Goal: Task Accomplishment & Management: Use online tool/utility

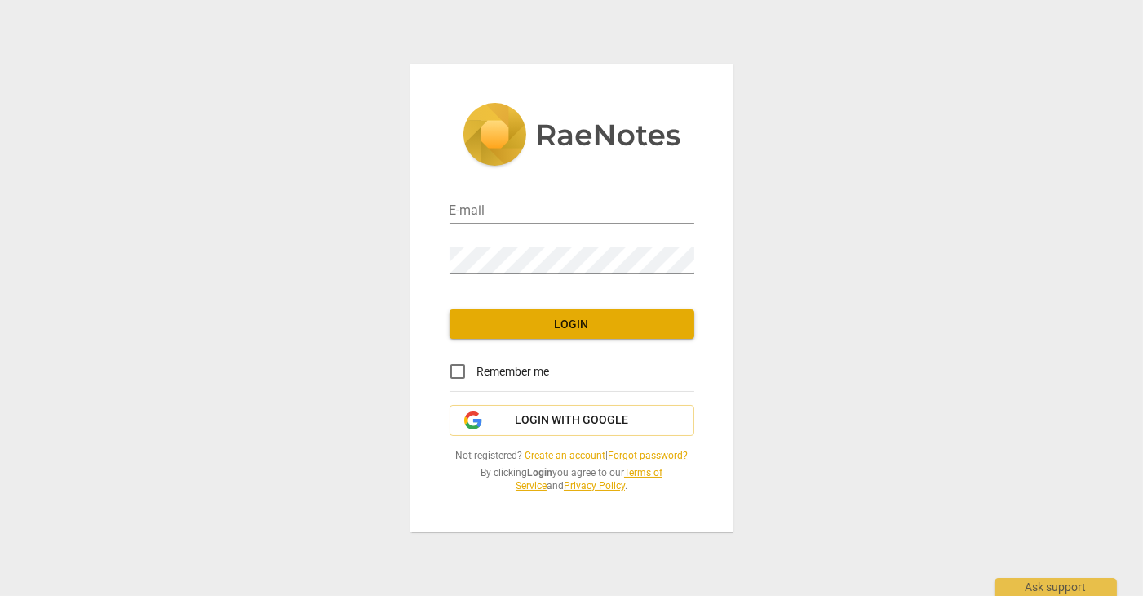
type input "[PERSON_NAME][EMAIL_ADDRESS][DOMAIN_NAME]"
click at [603, 317] on span "Login" at bounding box center [572, 325] width 219 height 16
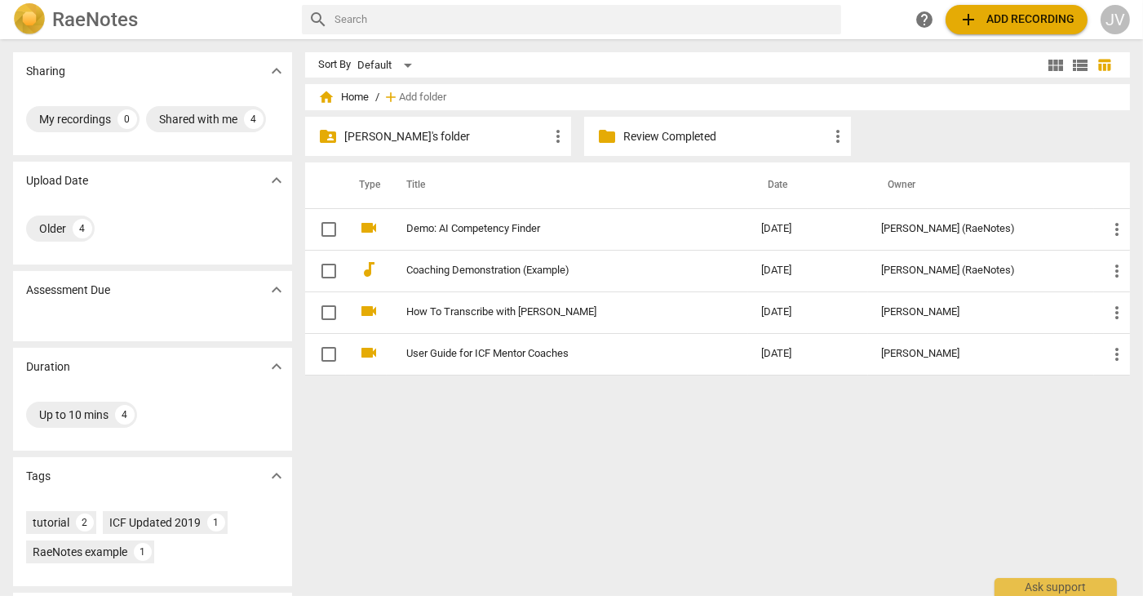
click at [482, 141] on p "[PERSON_NAME]'s folder" at bounding box center [446, 136] width 204 height 17
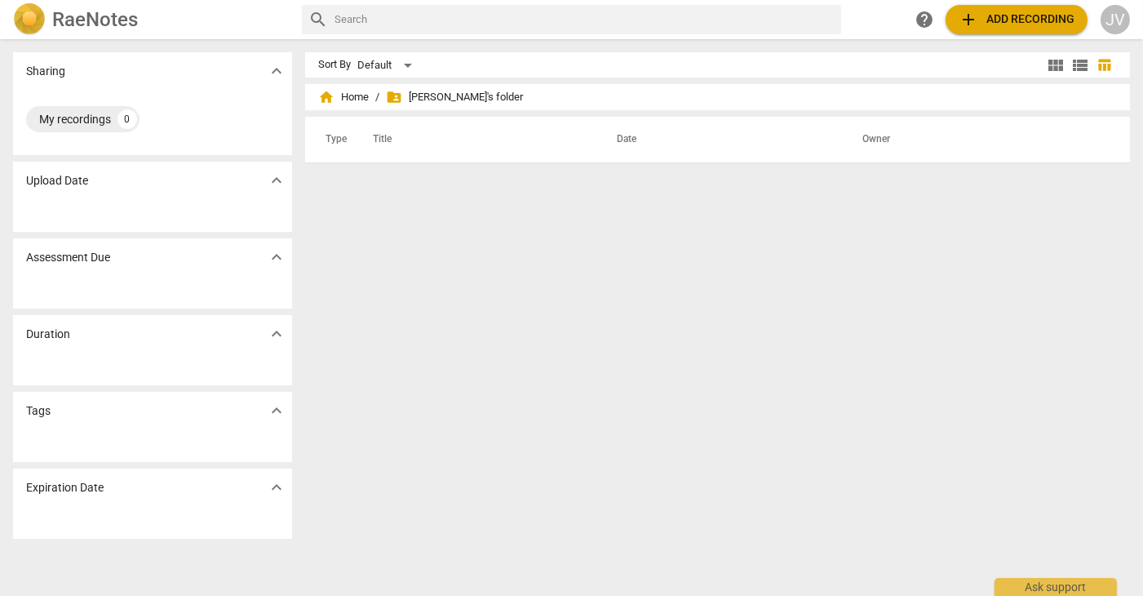
click at [959, 25] on span "add" at bounding box center [969, 20] width 20 height 20
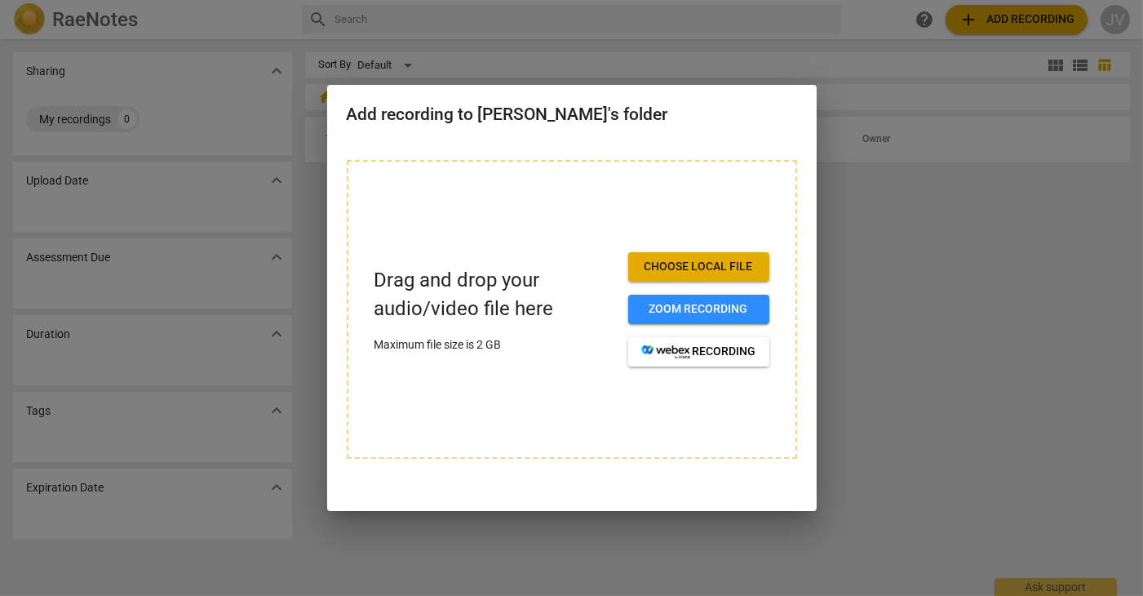
click at [651, 275] on span "Choose local file" at bounding box center [698, 267] width 115 height 16
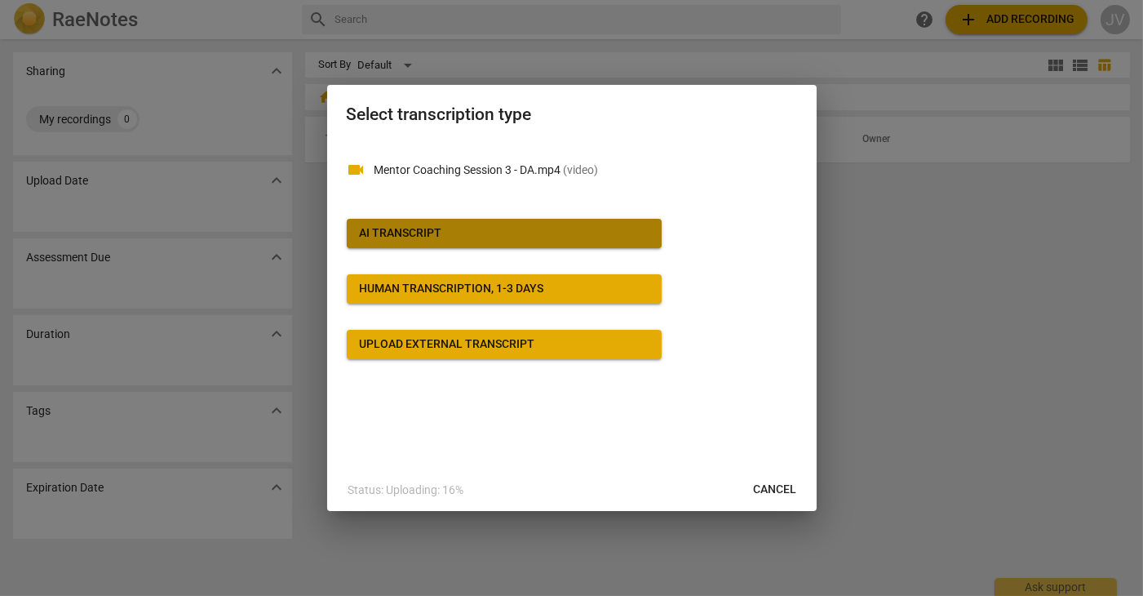
click at [596, 241] on span "AI Transcript" at bounding box center [504, 233] width 289 height 16
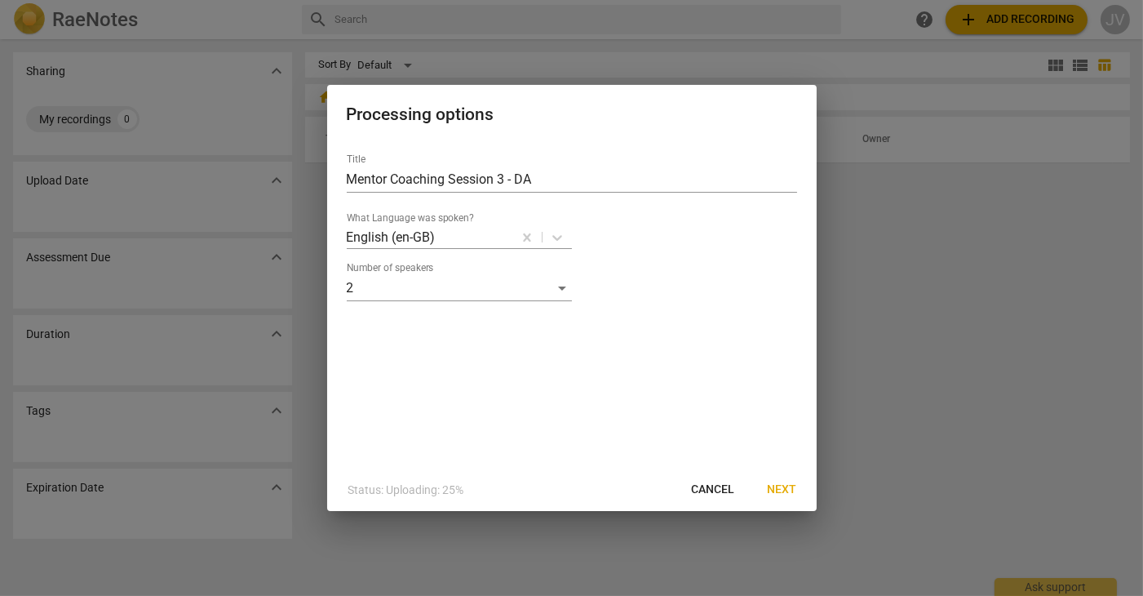
click at [774, 494] on span "Next" at bounding box center [782, 489] width 29 height 16
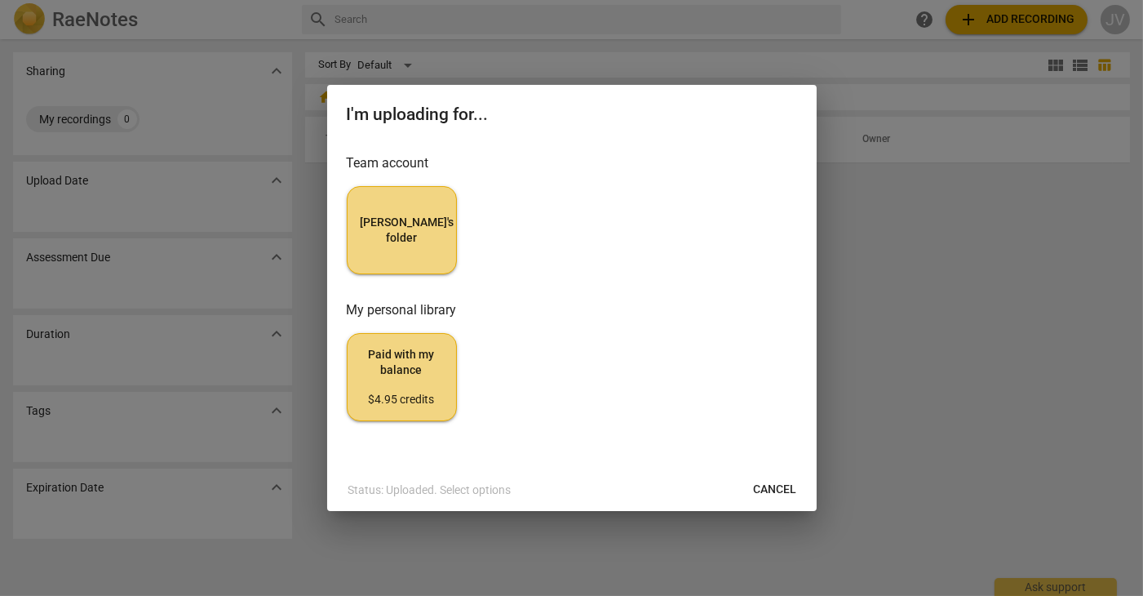
click at [411, 238] on span "[PERSON_NAME]'s folder" at bounding box center [402, 231] width 82 height 32
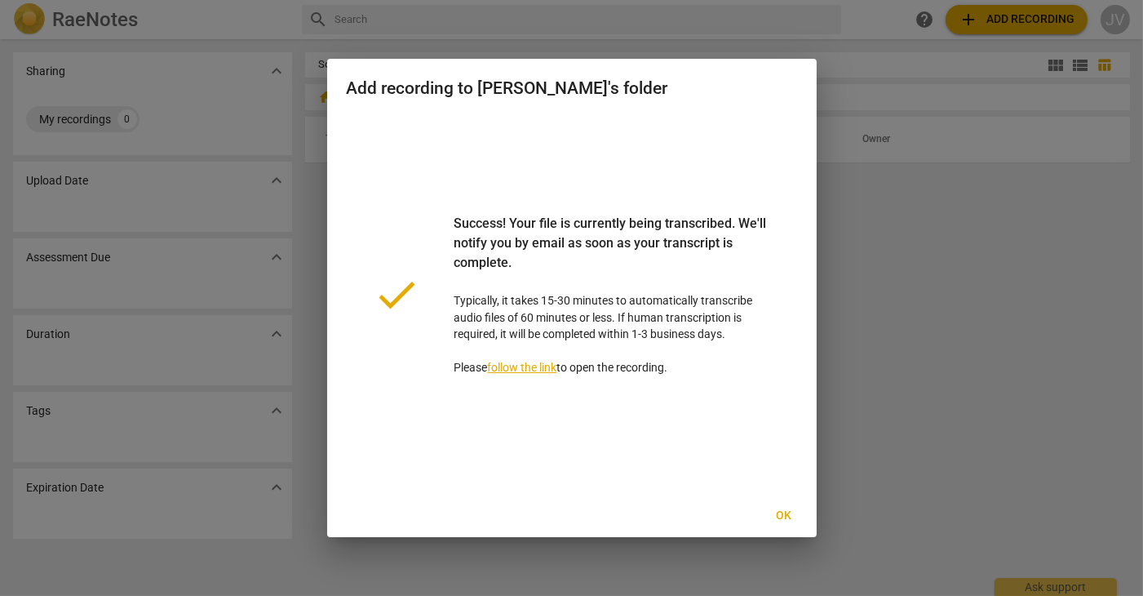
click at [783, 512] on span "Ok" at bounding box center [784, 515] width 26 height 16
